Goal: Find specific page/section: Find specific page/section

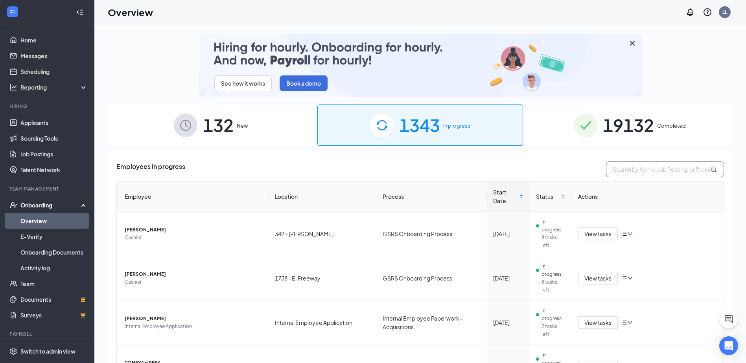
click at [630, 171] on input "text" at bounding box center [665, 170] width 118 height 16
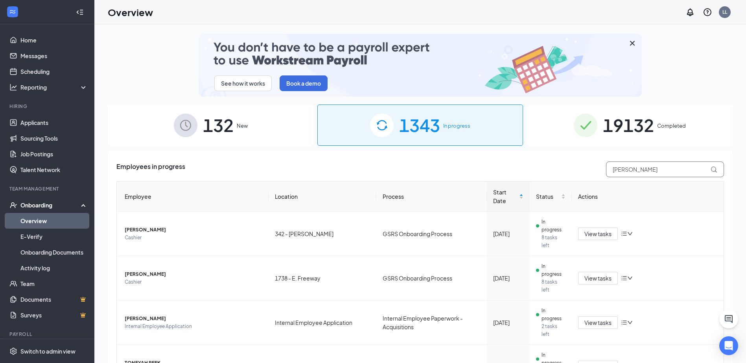
type input "[PERSON_NAME]"
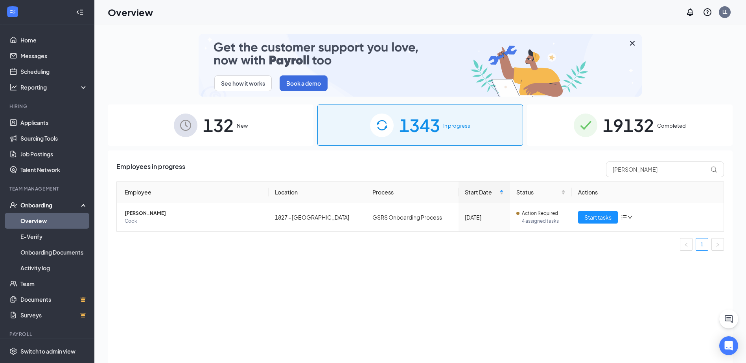
click at [628, 125] on span "19132" at bounding box center [628, 125] width 51 height 27
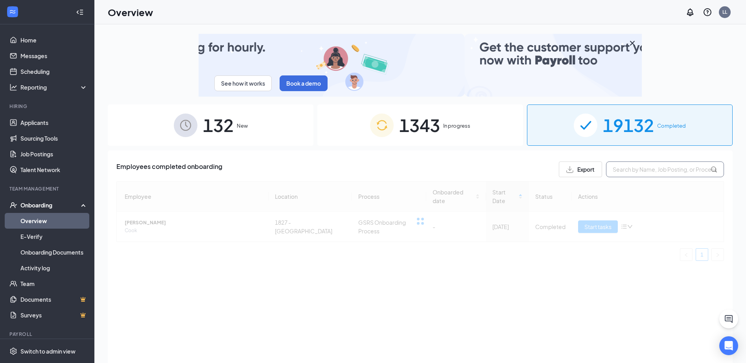
click at [648, 171] on input "text" at bounding box center [665, 170] width 118 height 16
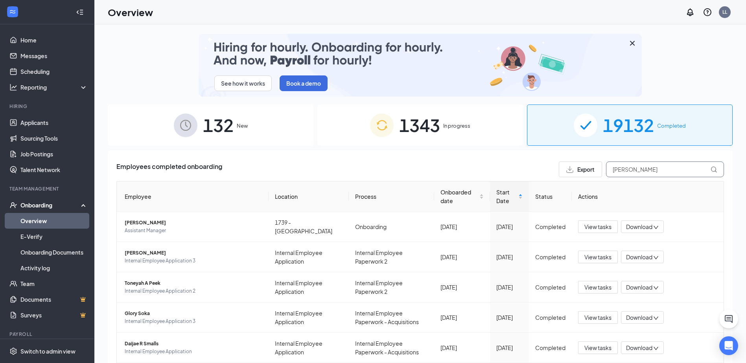
type input "[PERSON_NAME]"
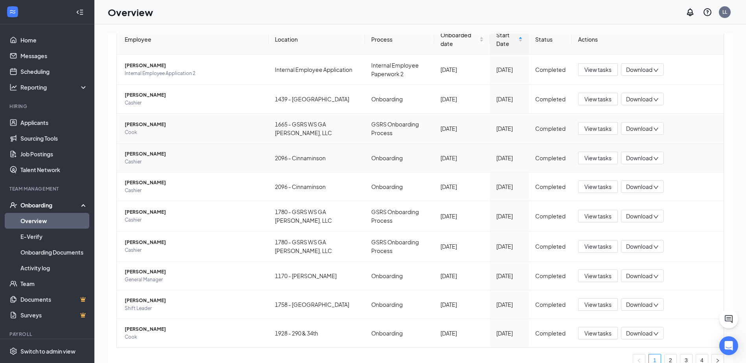
scroll to position [179, 0]
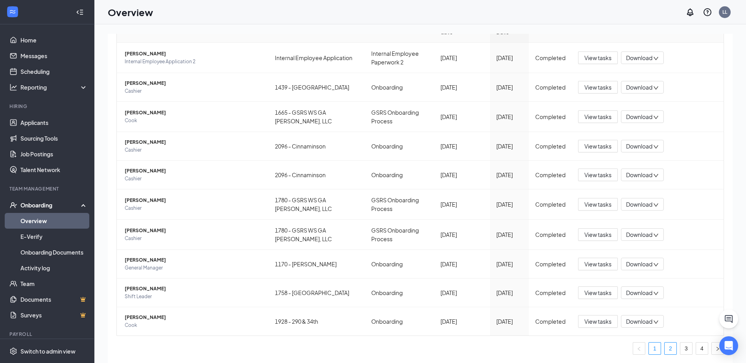
click at [668, 349] on link "2" at bounding box center [671, 349] width 12 height 12
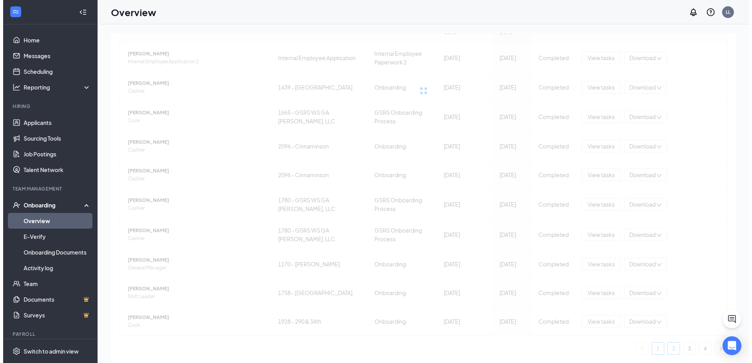
scroll to position [169, 0]
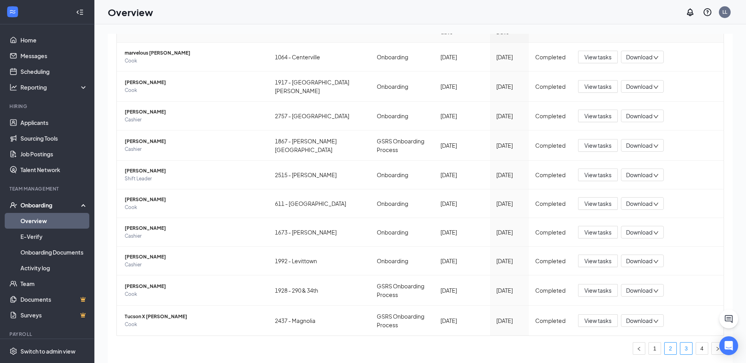
click at [680, 347] on link "3" at bounding box center [686, 349] width 12 height 12
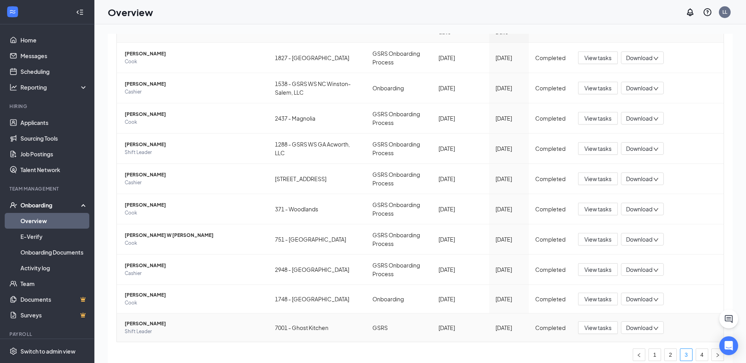
click at [141, 323] on span "[PERSON_NAME]" at bounding box center [194, 324] width 138 height 8
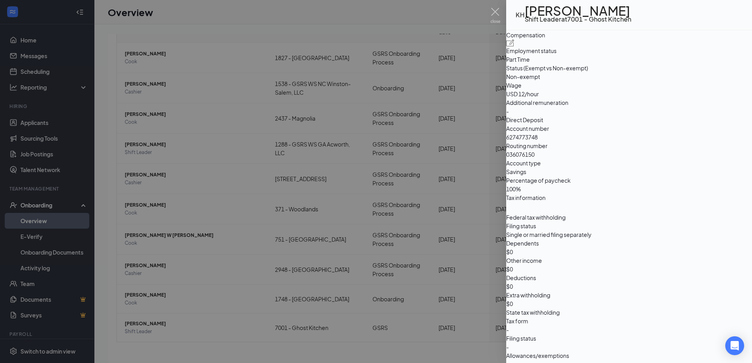
scroll to position [354, 0]
